Goal: Check status

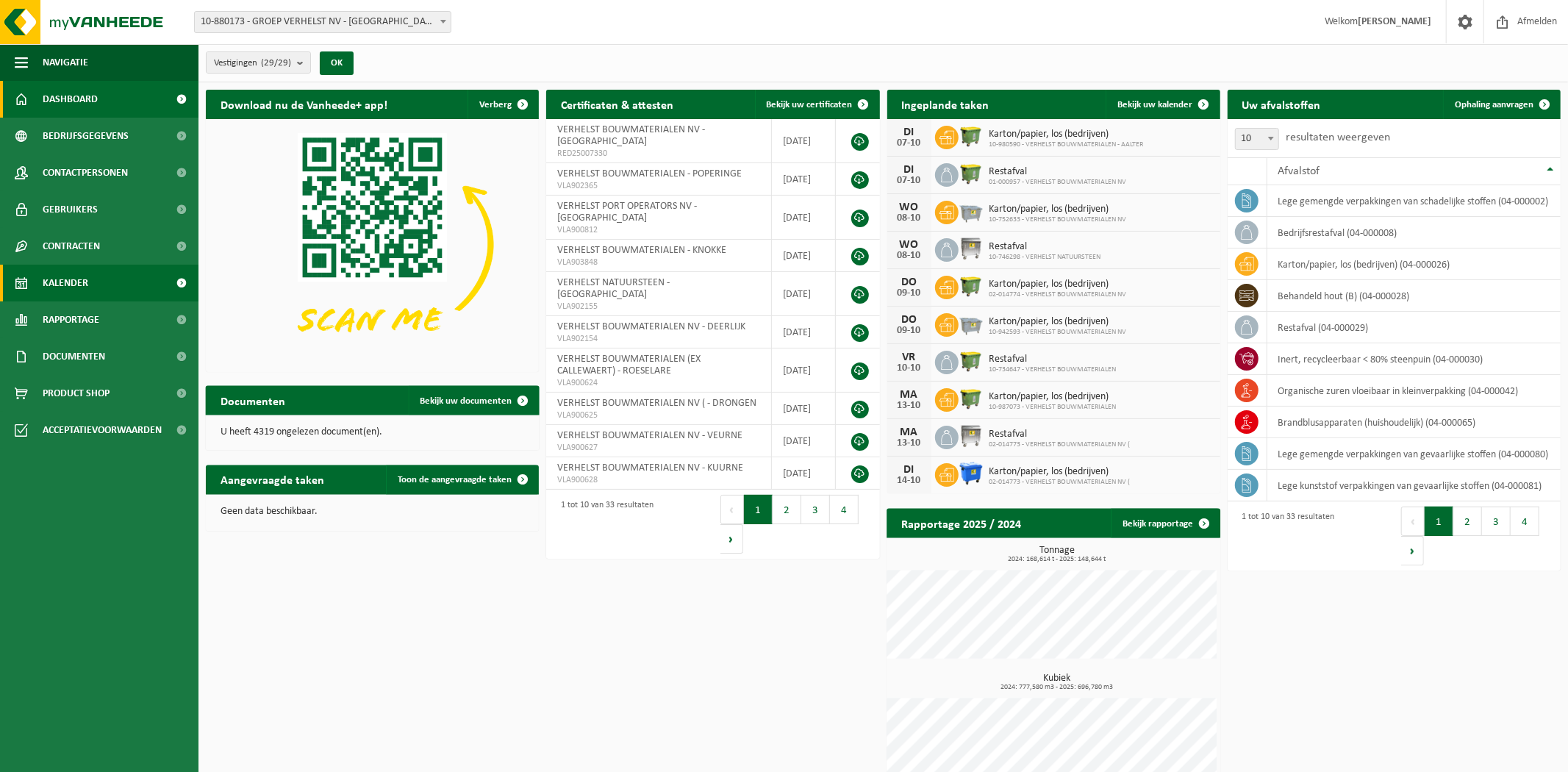
click at [50, 273] on span "Kalender" at bounding box center [65, 282] width 46 height 37
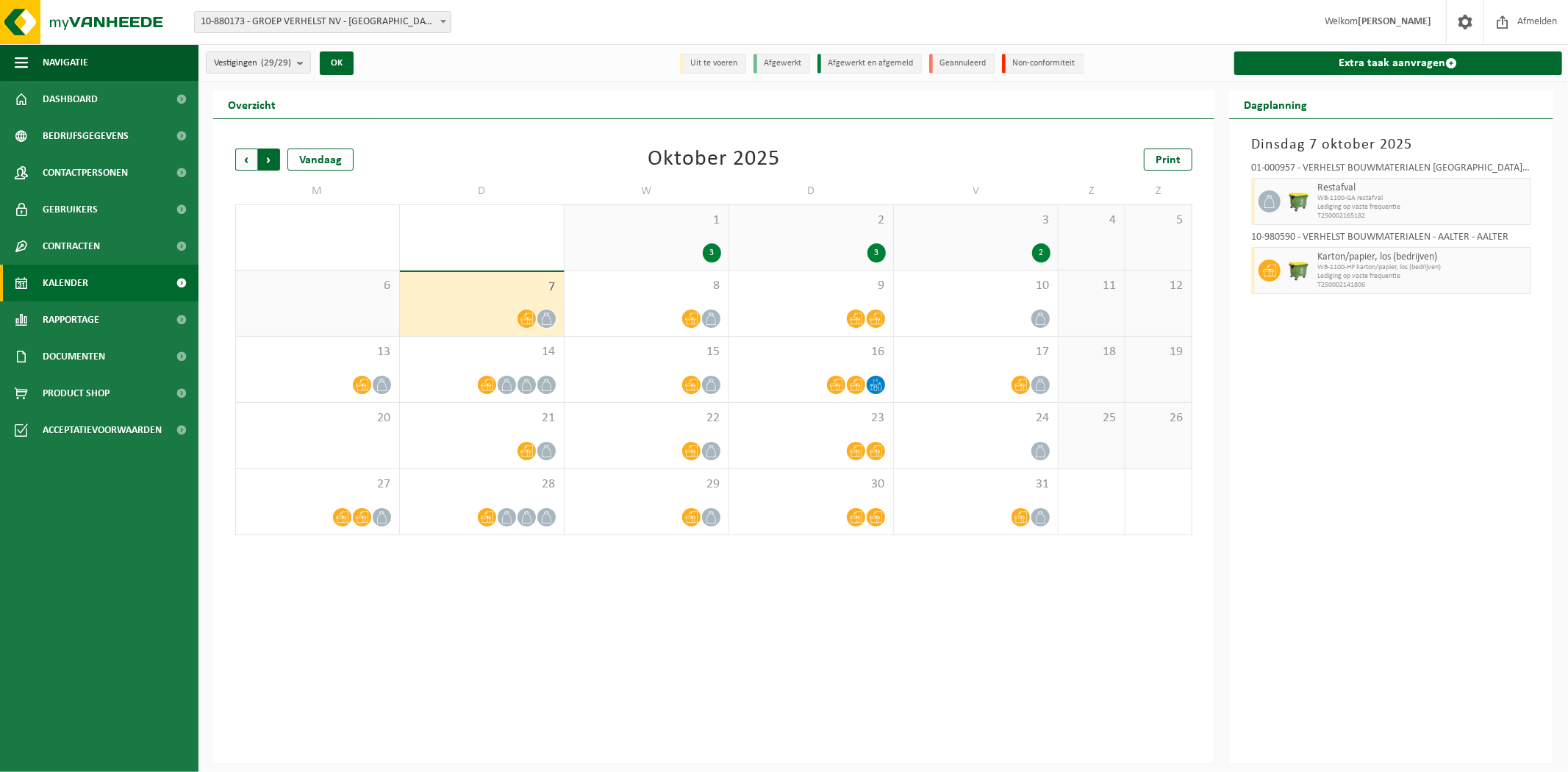
click at [253, 159] on span "Vorige" at bounding box center [247, 159] width 23 height 23
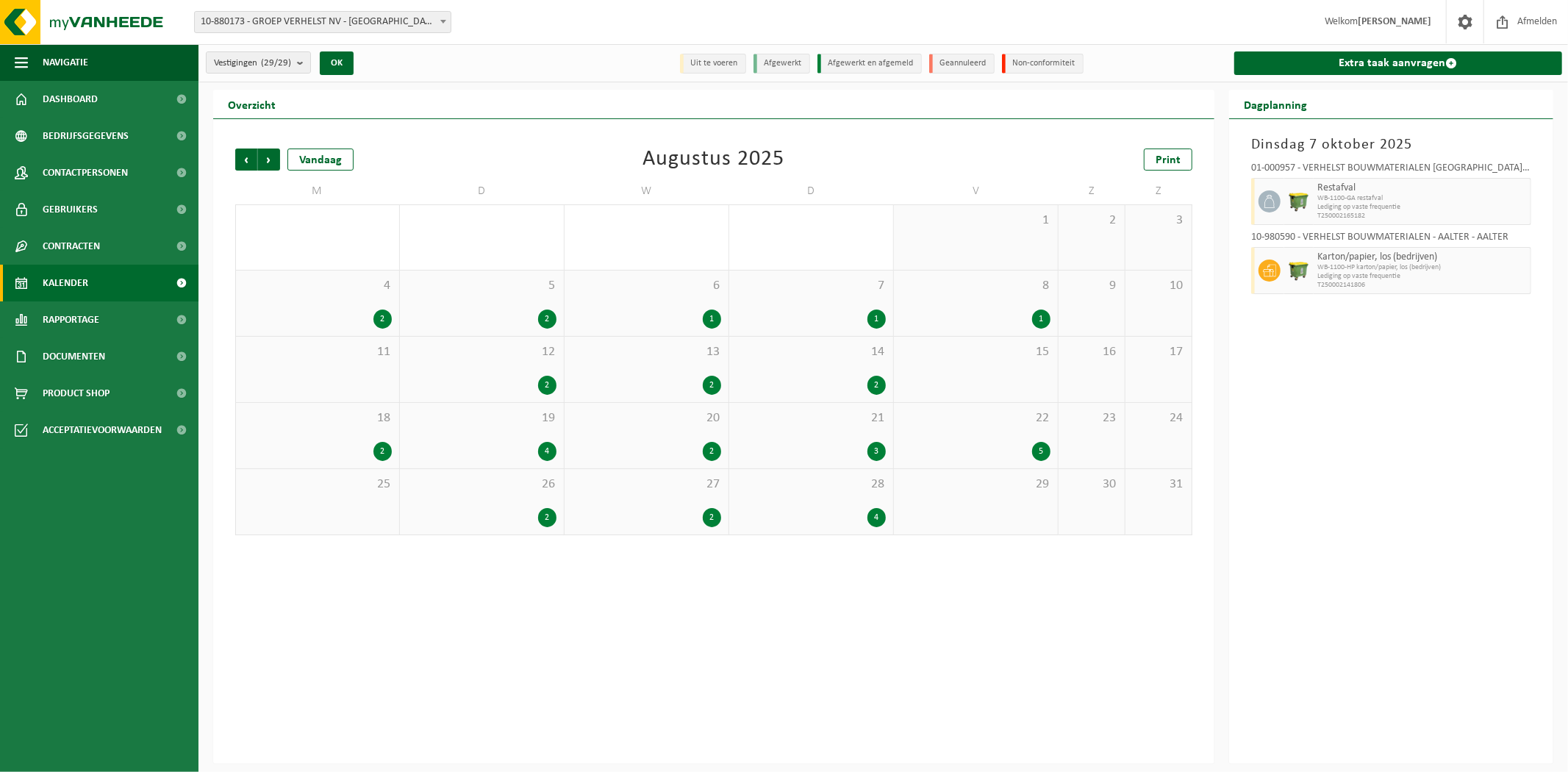
click at [836, 515] on div "4" at bounding box center [811, 517] width 149 height 19
